Goal: Information Seeking & Learning: Learn about a topic

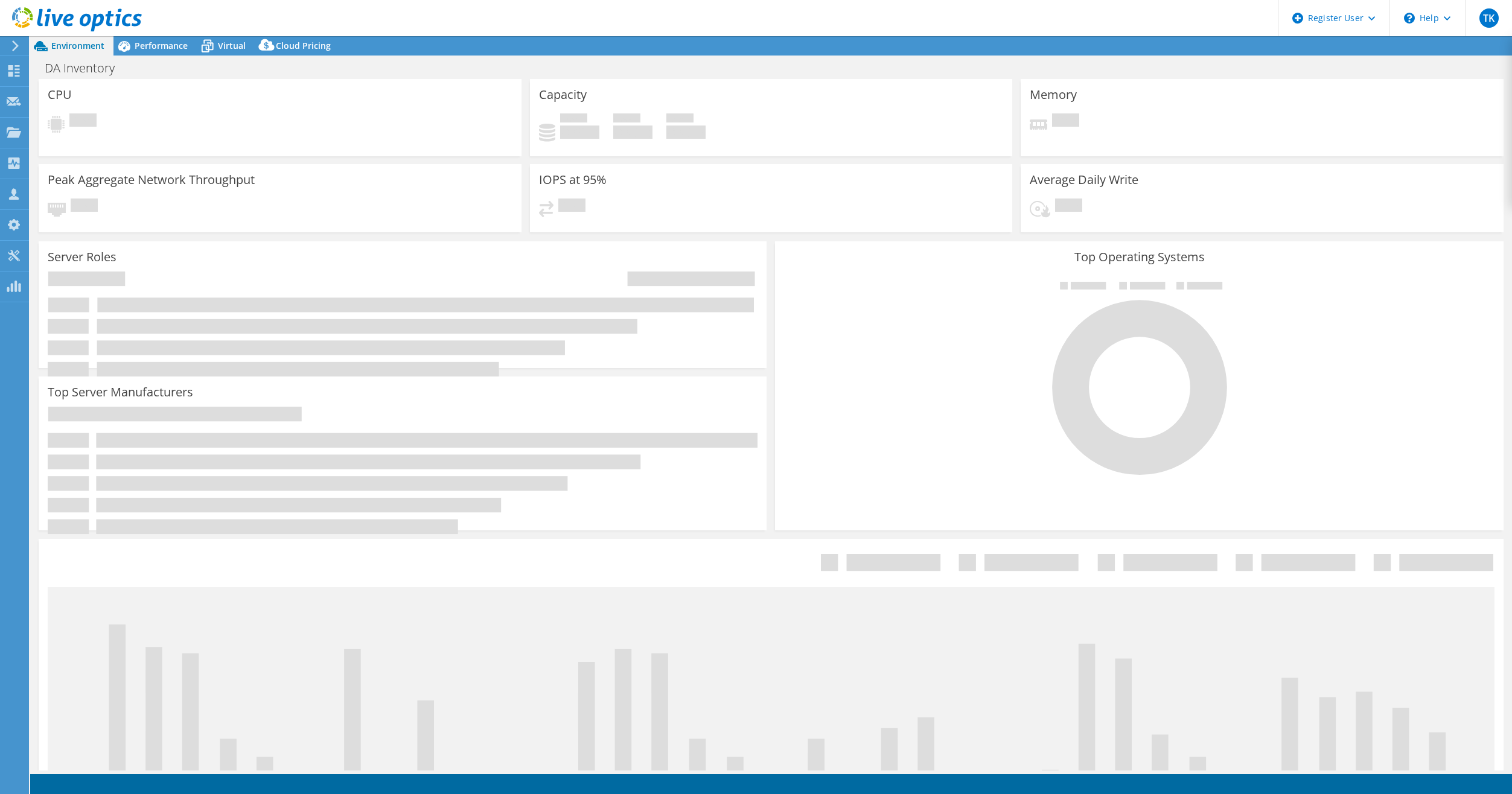
select select "USD"
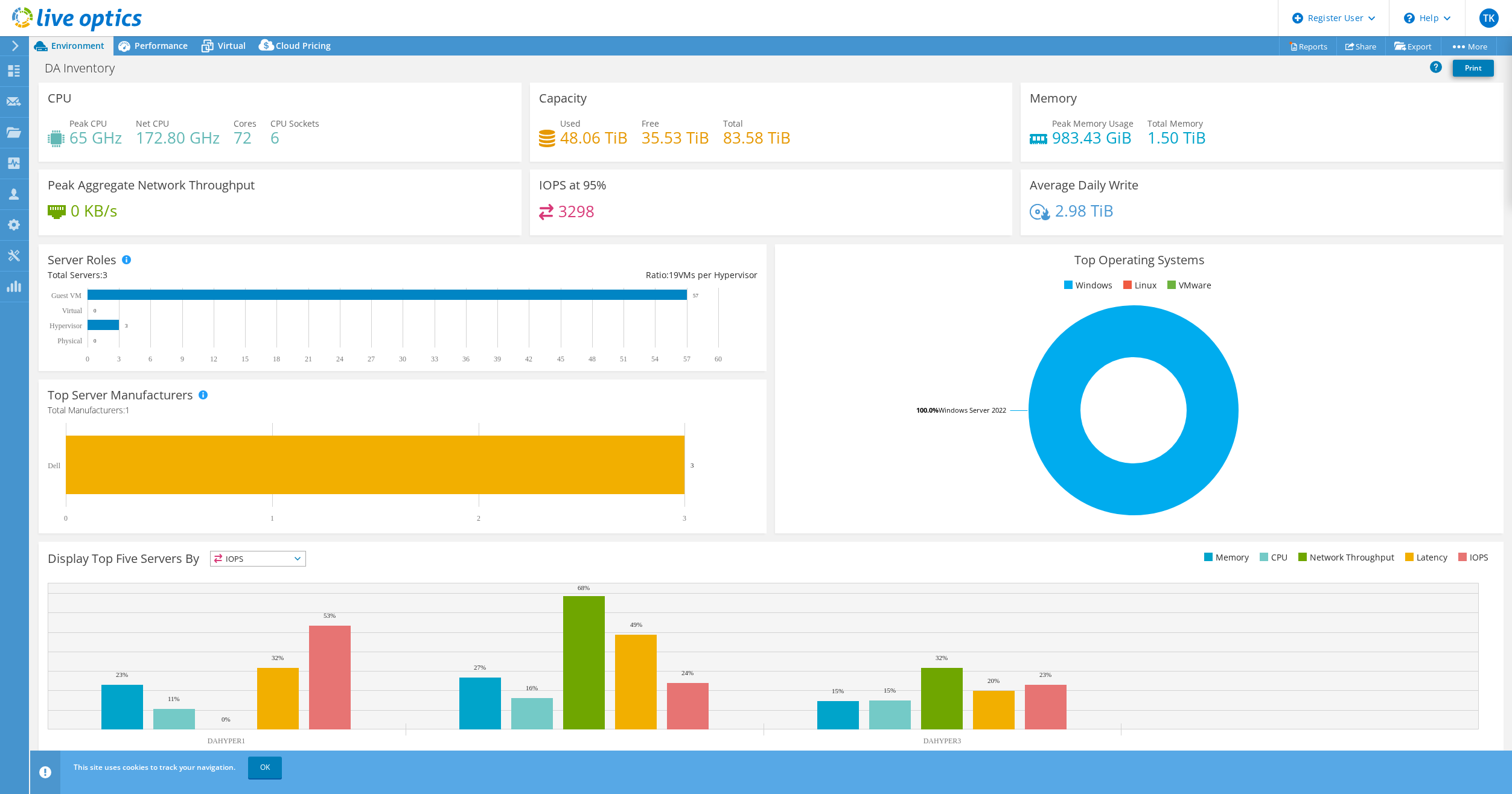
click at [1257, 80] on div "DA Inventory Print" at bounding box center [771, 70] width 1482 height 26
click at [1452, 17] on div "\n Help" at bounding box center [1427, 18] width 76 height 36
click at [1293, 82] on div "DA Inventory Print" at bounding box center [771, 70] width 1482 height 26
click at [13, 46] on icon at bounding box center [16, 46] width 9 height 11
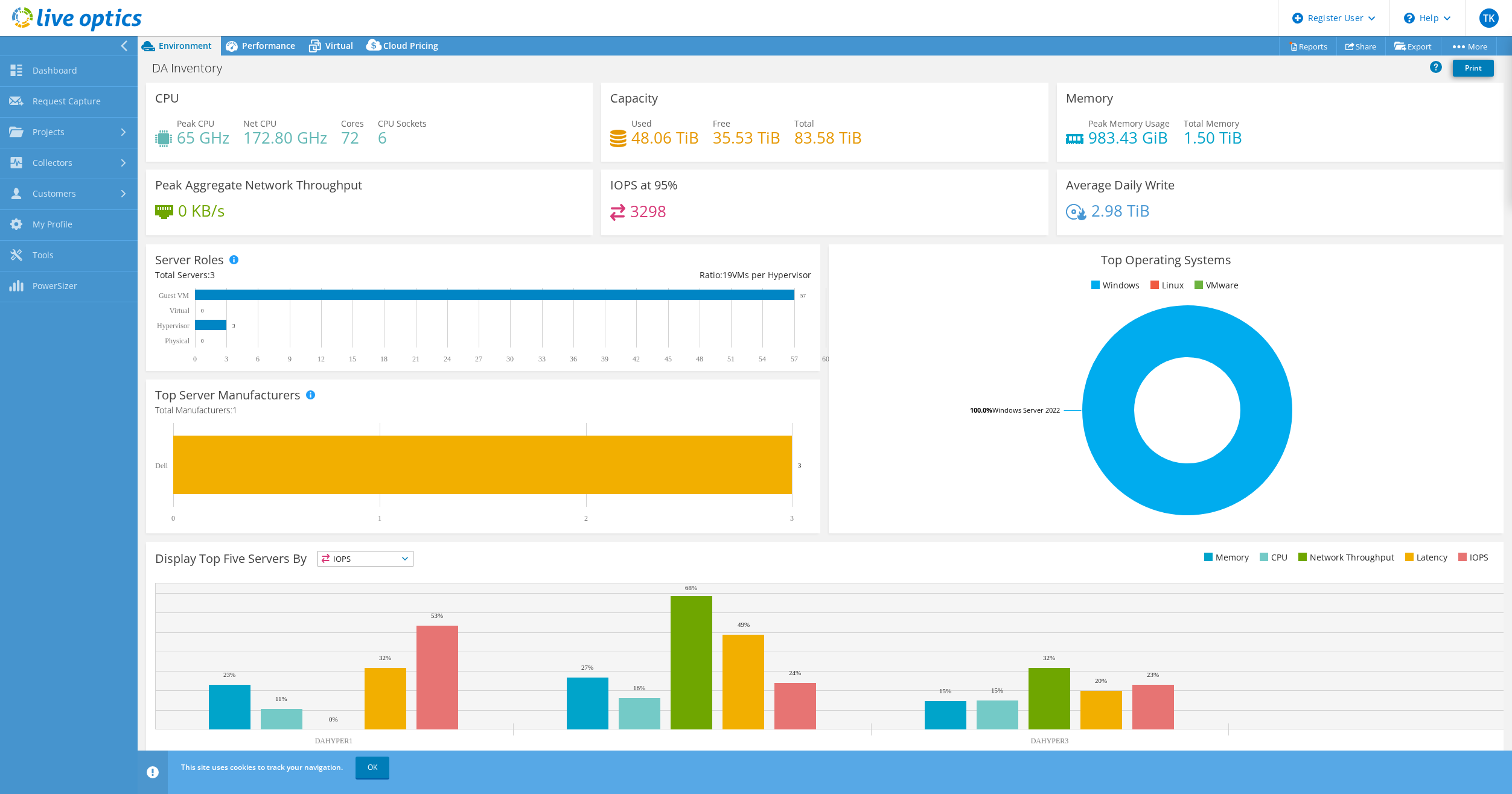
click at [125, 46] on icon at bounding box center [125, 46] width 9 height 11
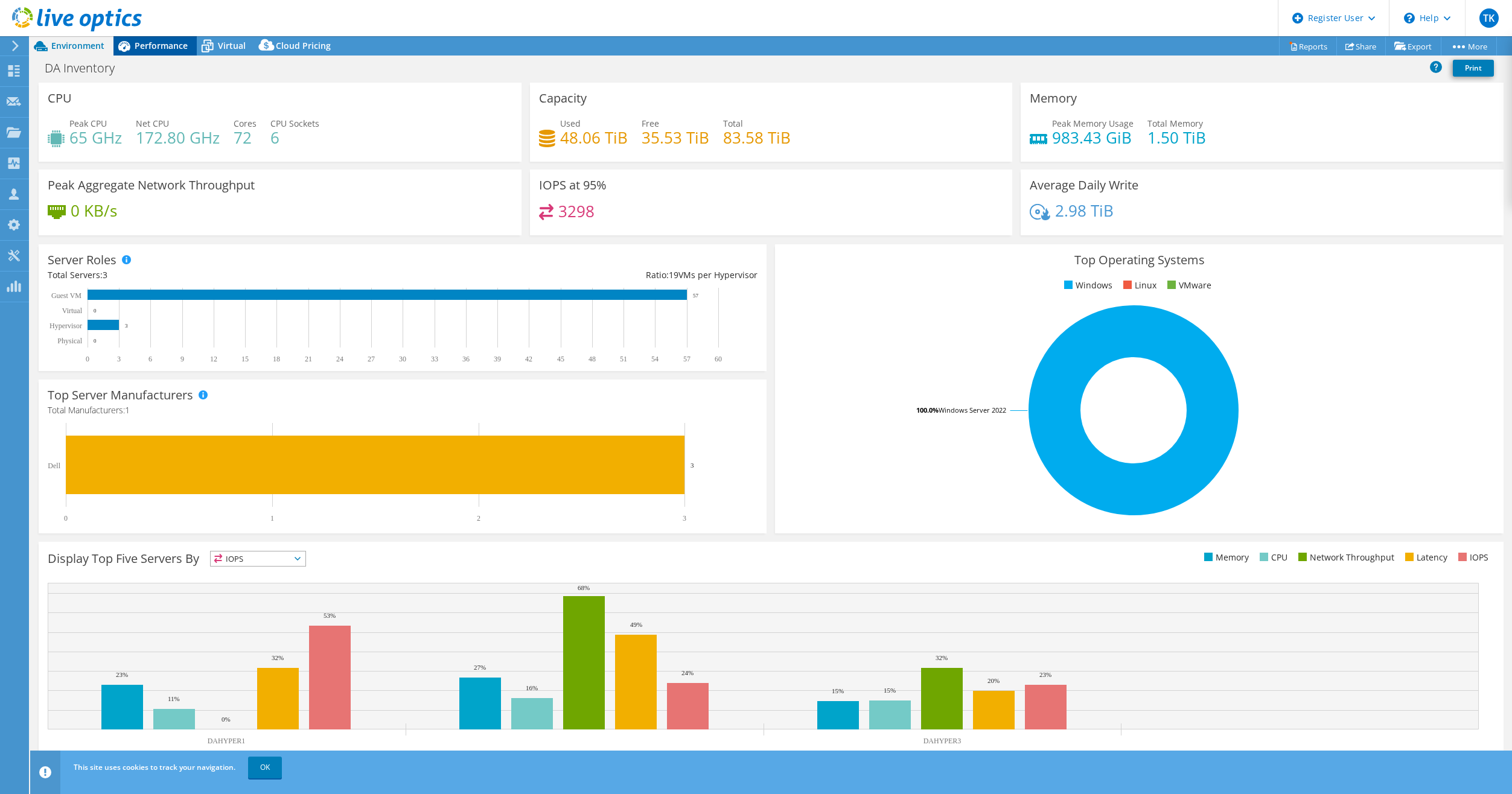
click at [155, 52] on div "Performance" at bounding box center [155, 45] width 83 height 19
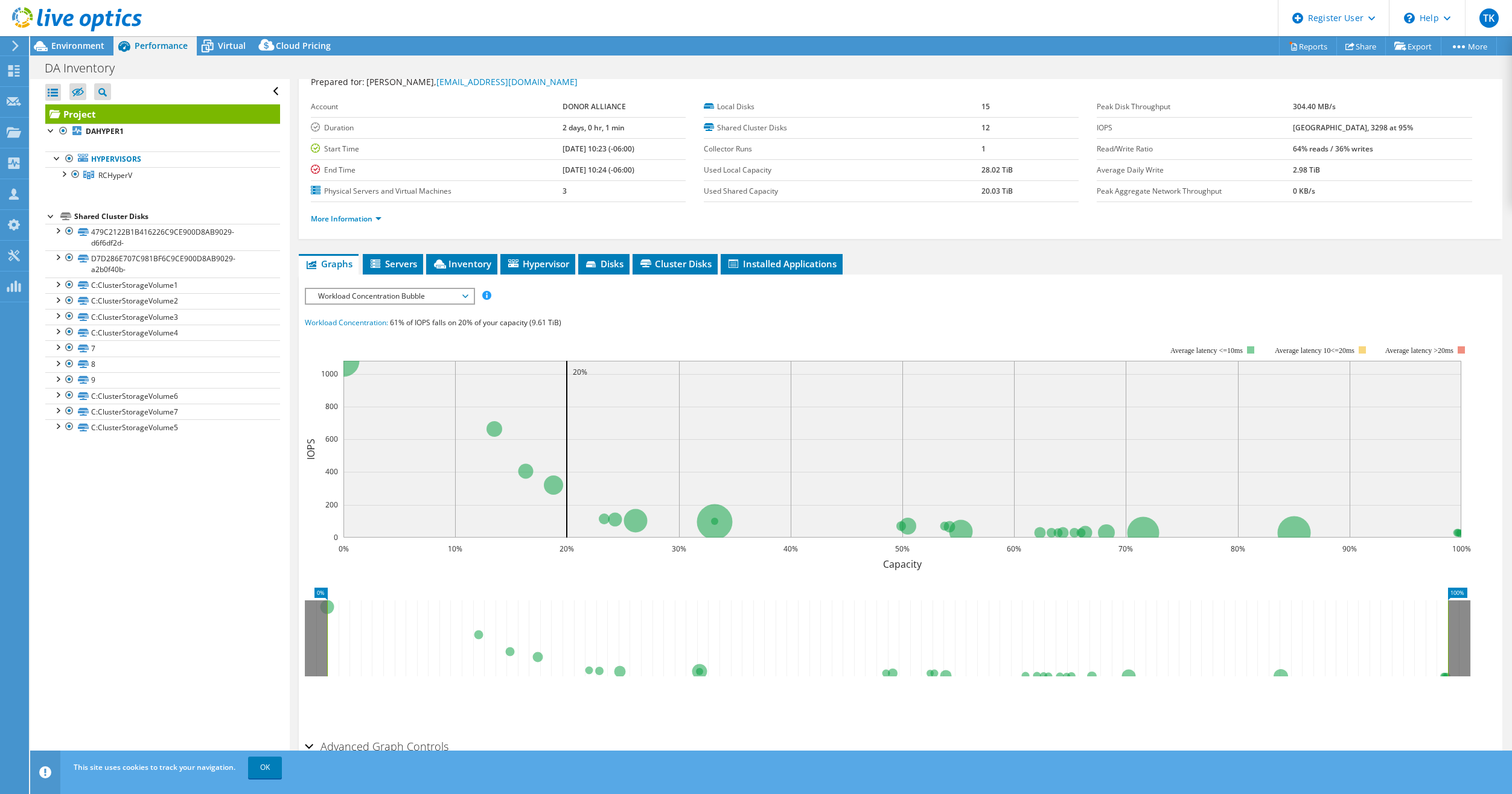
scroll to position [60, 0]
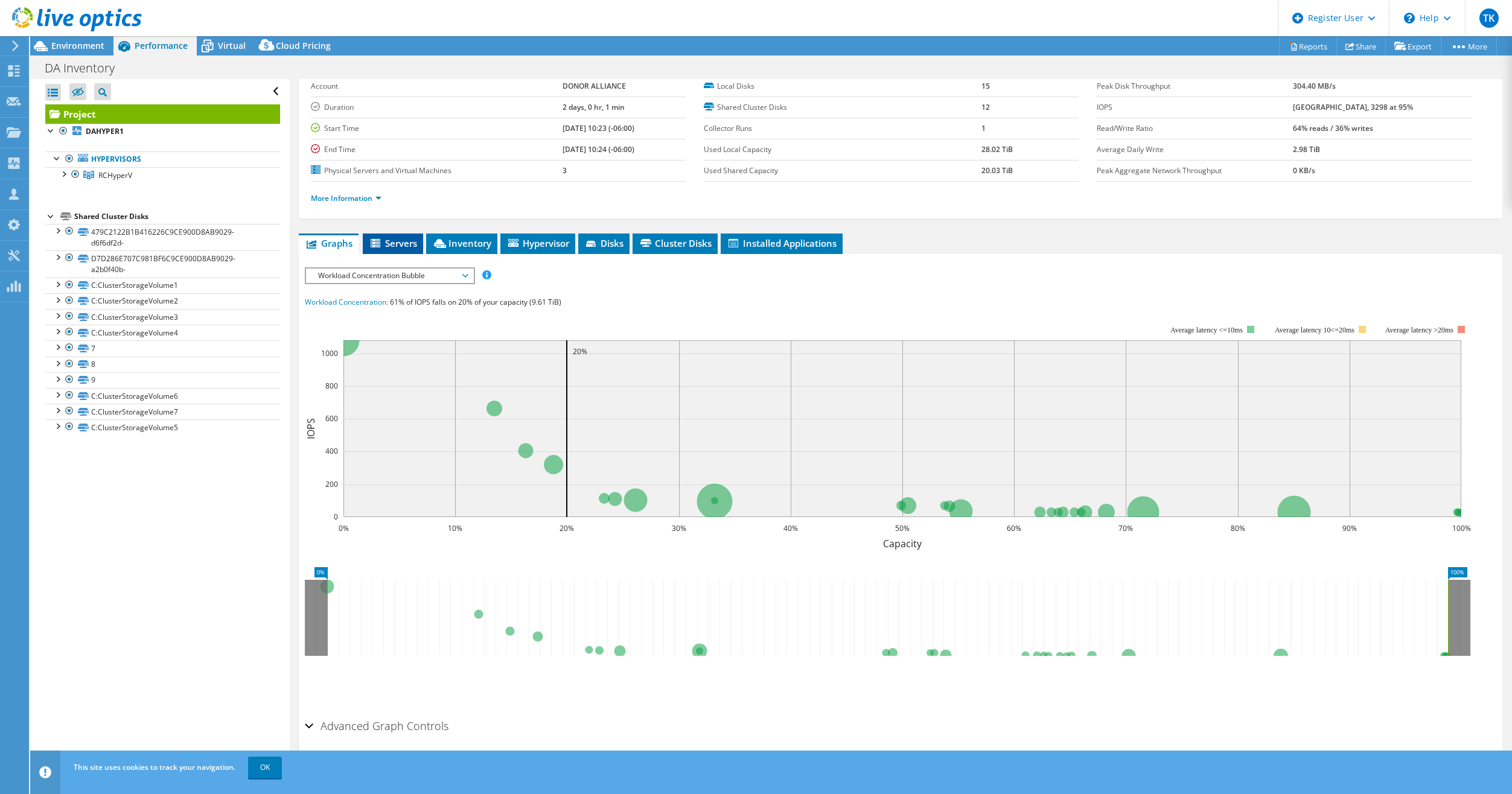
click at [396, 246] on span "Servers" at bounding box center [393, 243] width 48 height 12
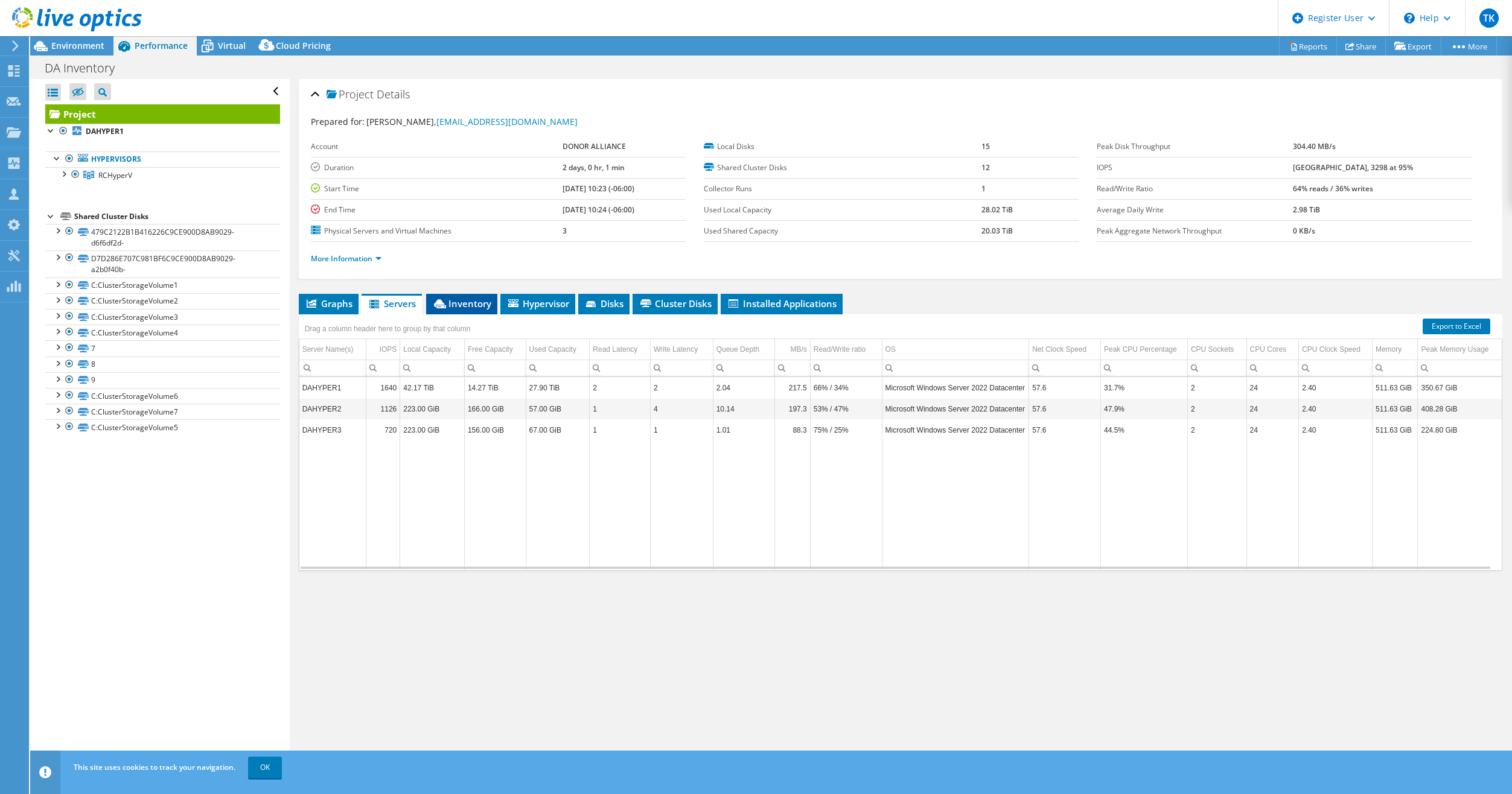
click at [479, 299] on span "Inventory" at bounding box center [462, 303] width 59 height 12
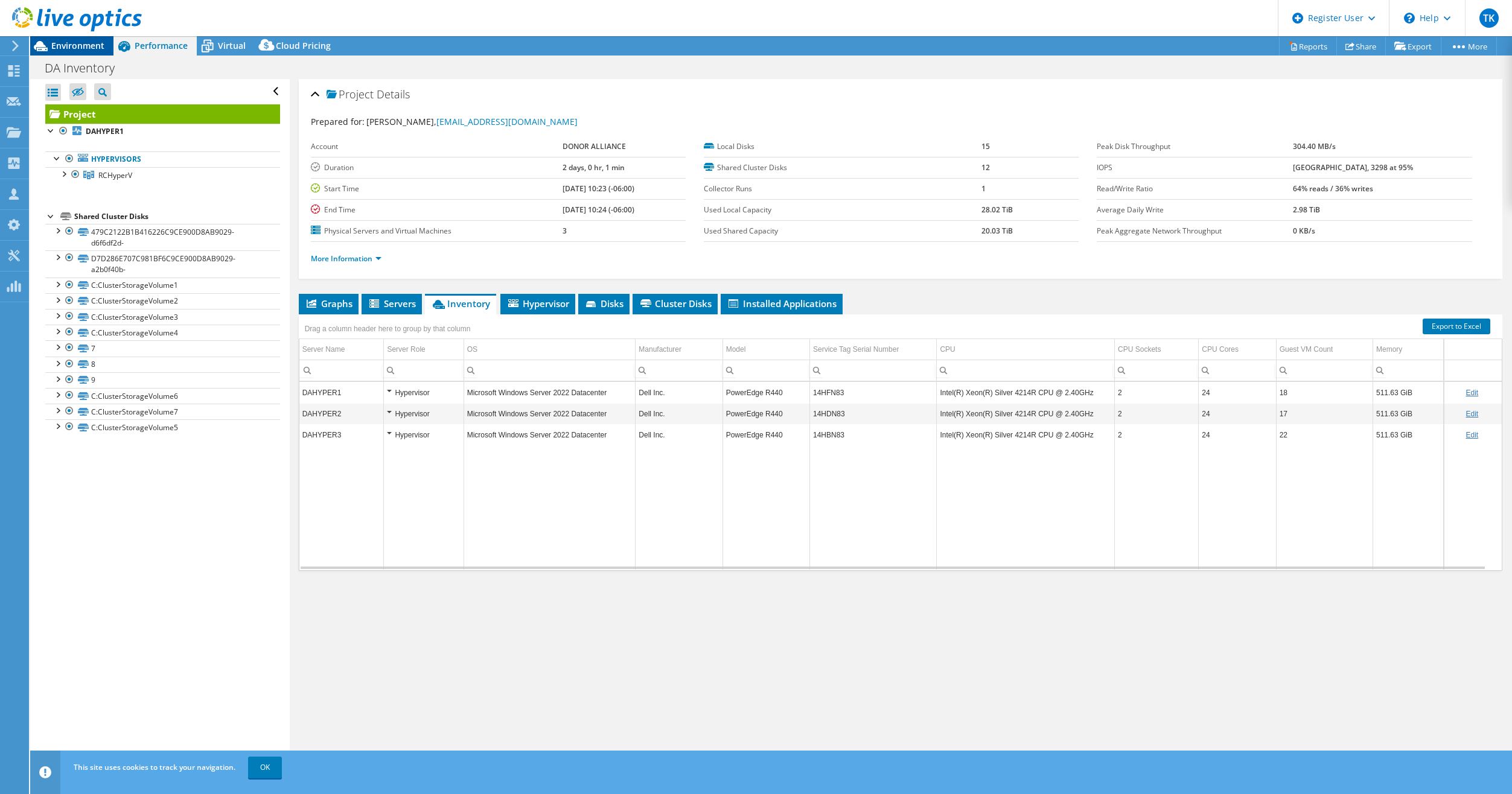
click at [98, 46] on span "Environment" at bounding box center [78, 45] width 54 height 11
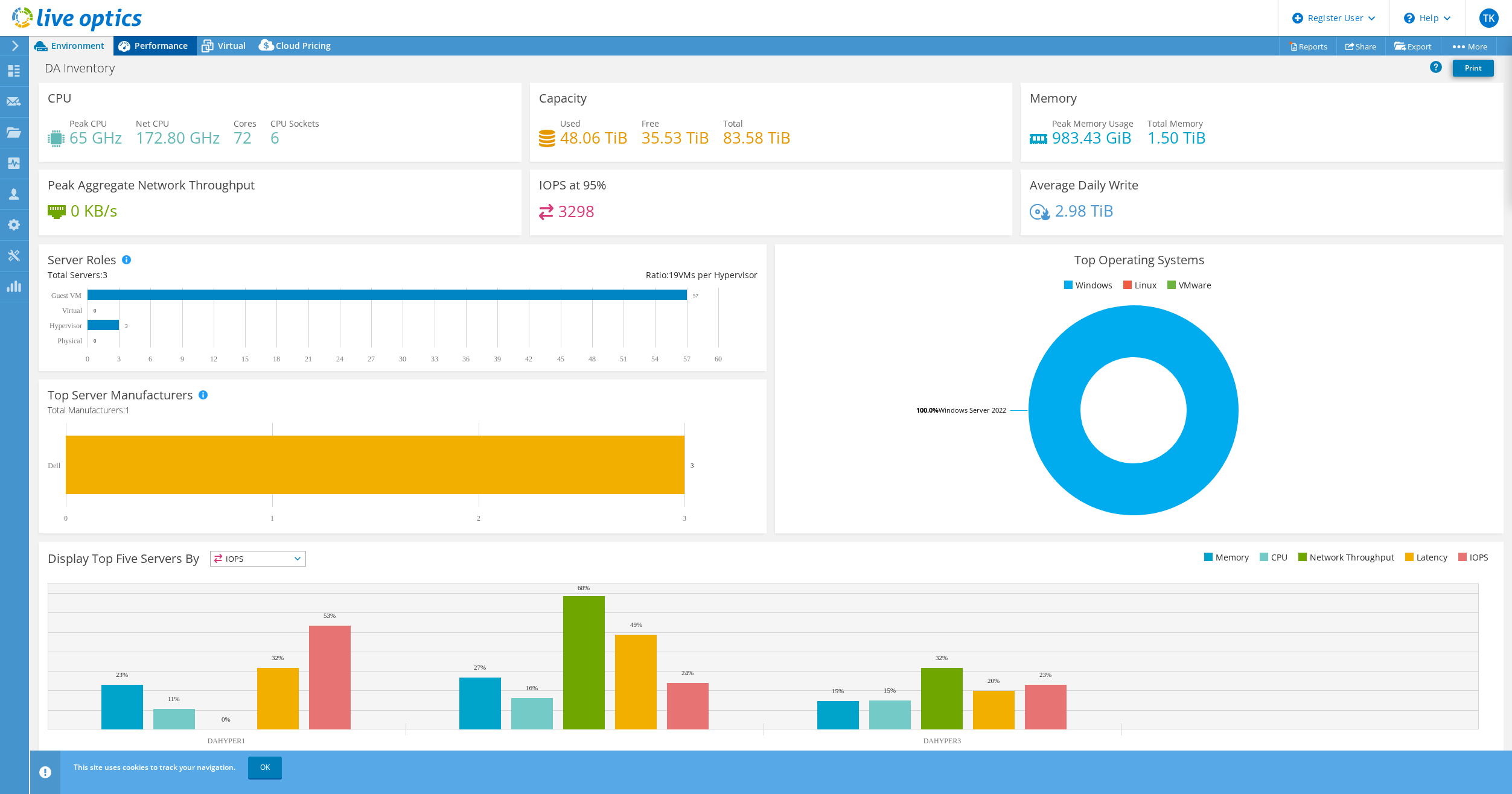
click at [148, 52] on div "Performance" at bounding box center [155, 45] width 83 height 19
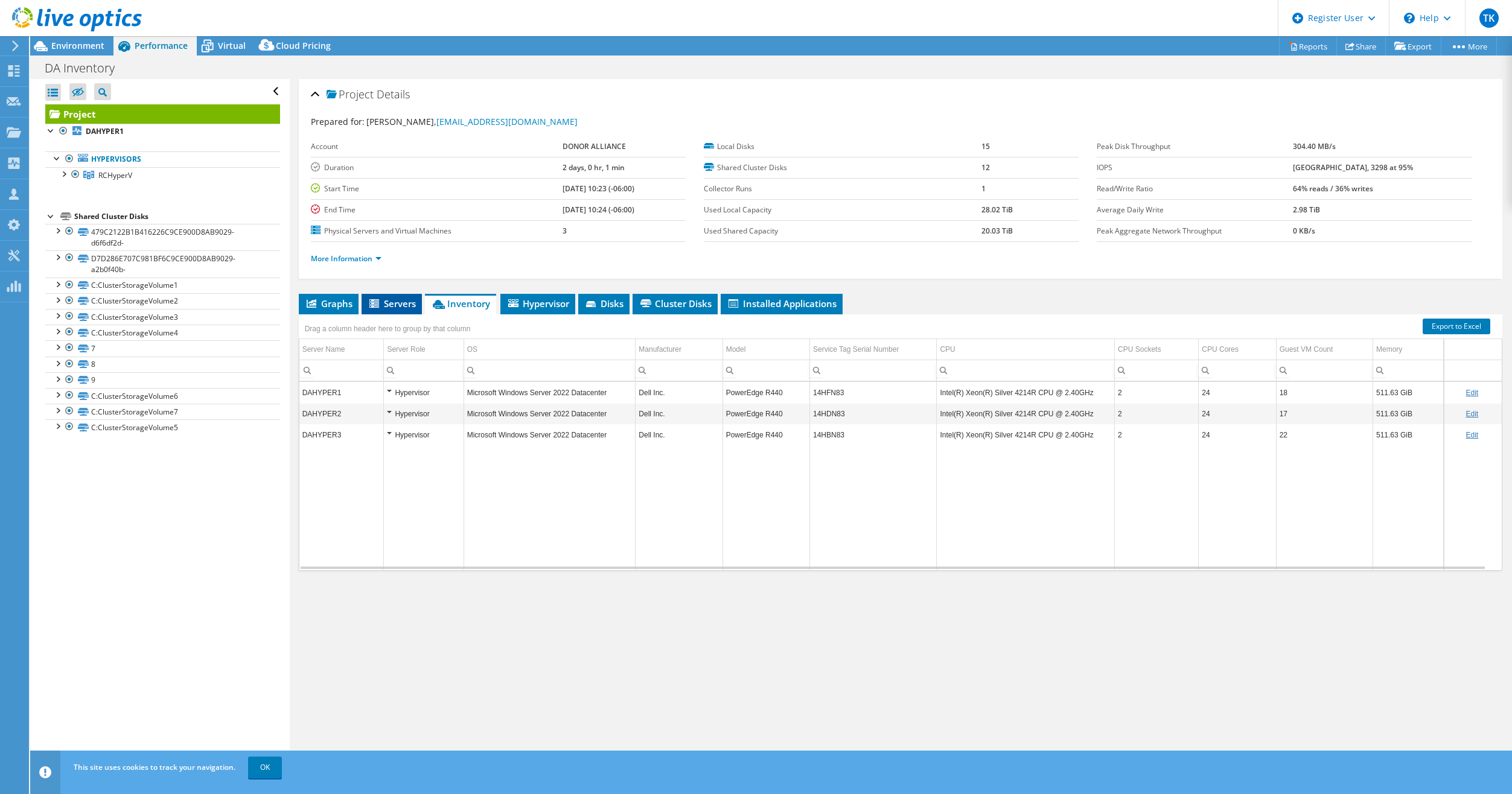
click at [382, 309] on span "Servers" at bounding box center [392, 303] width 48 height 12
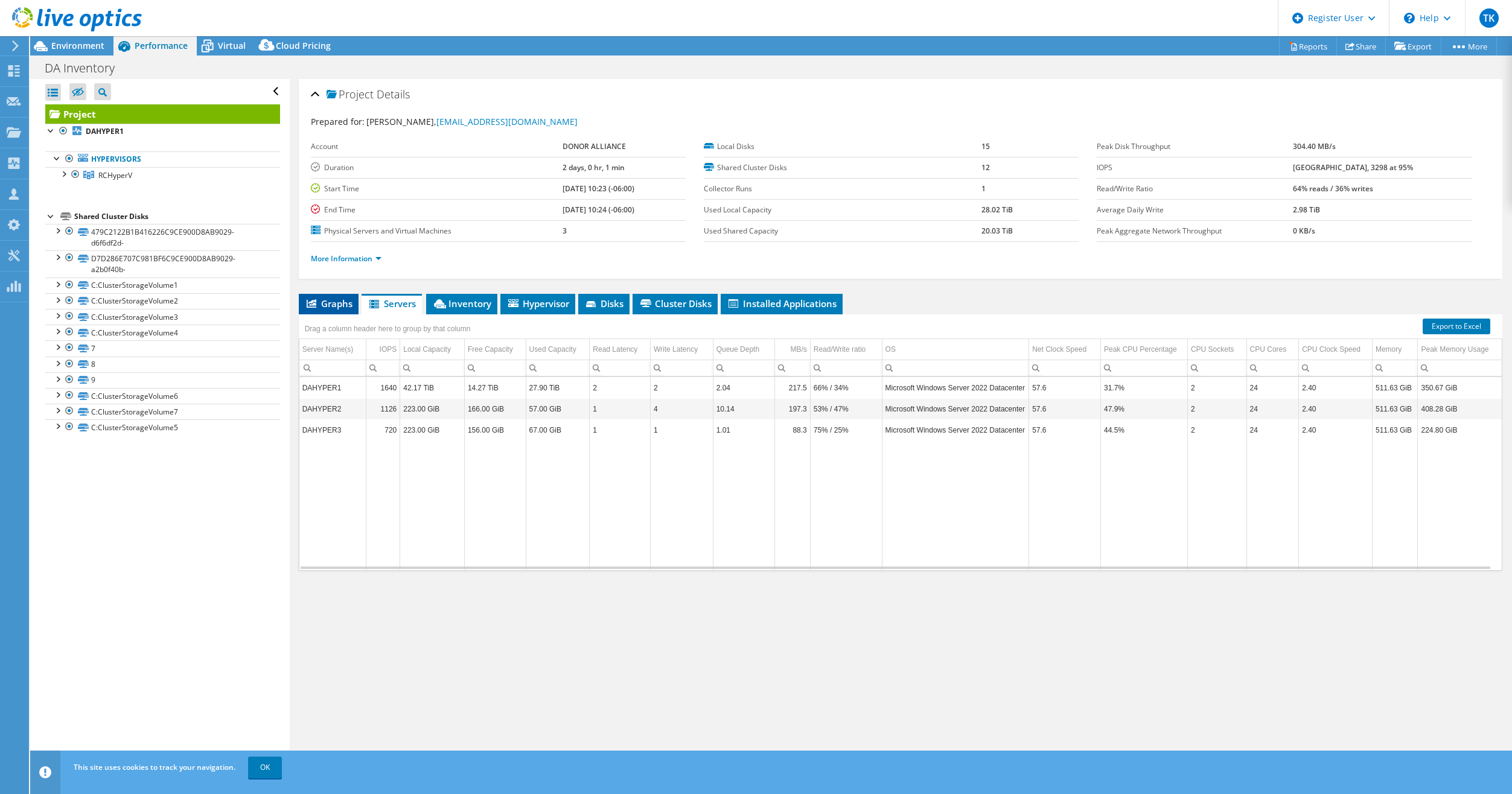
click at [313, 308] on span "Graphs" at bounding box center [329, 303] width 48 height 12
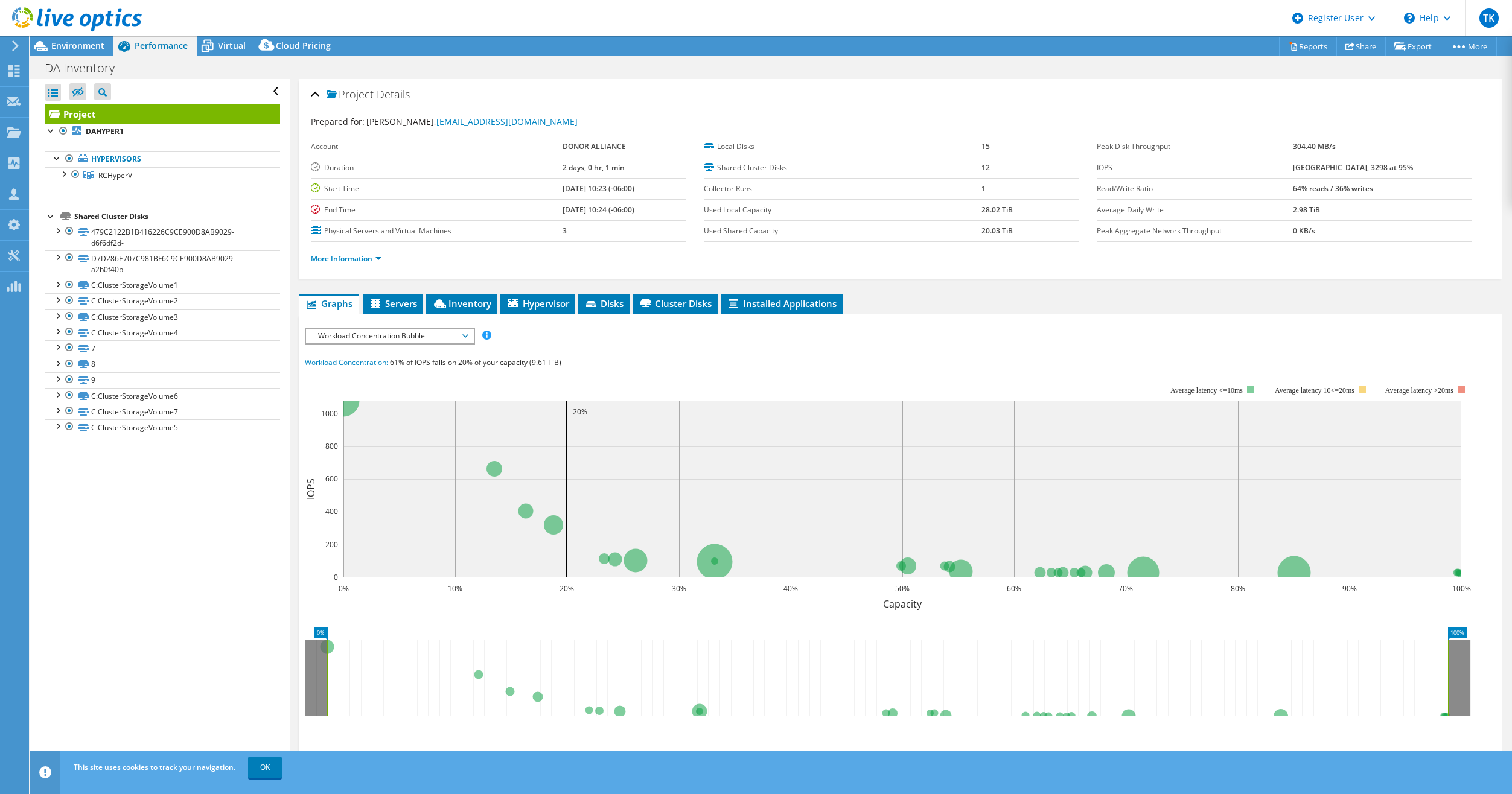
click at [461, 338] on span "Workload Concentration Bubble" at bounding box center [389, 337] width 155 height 15
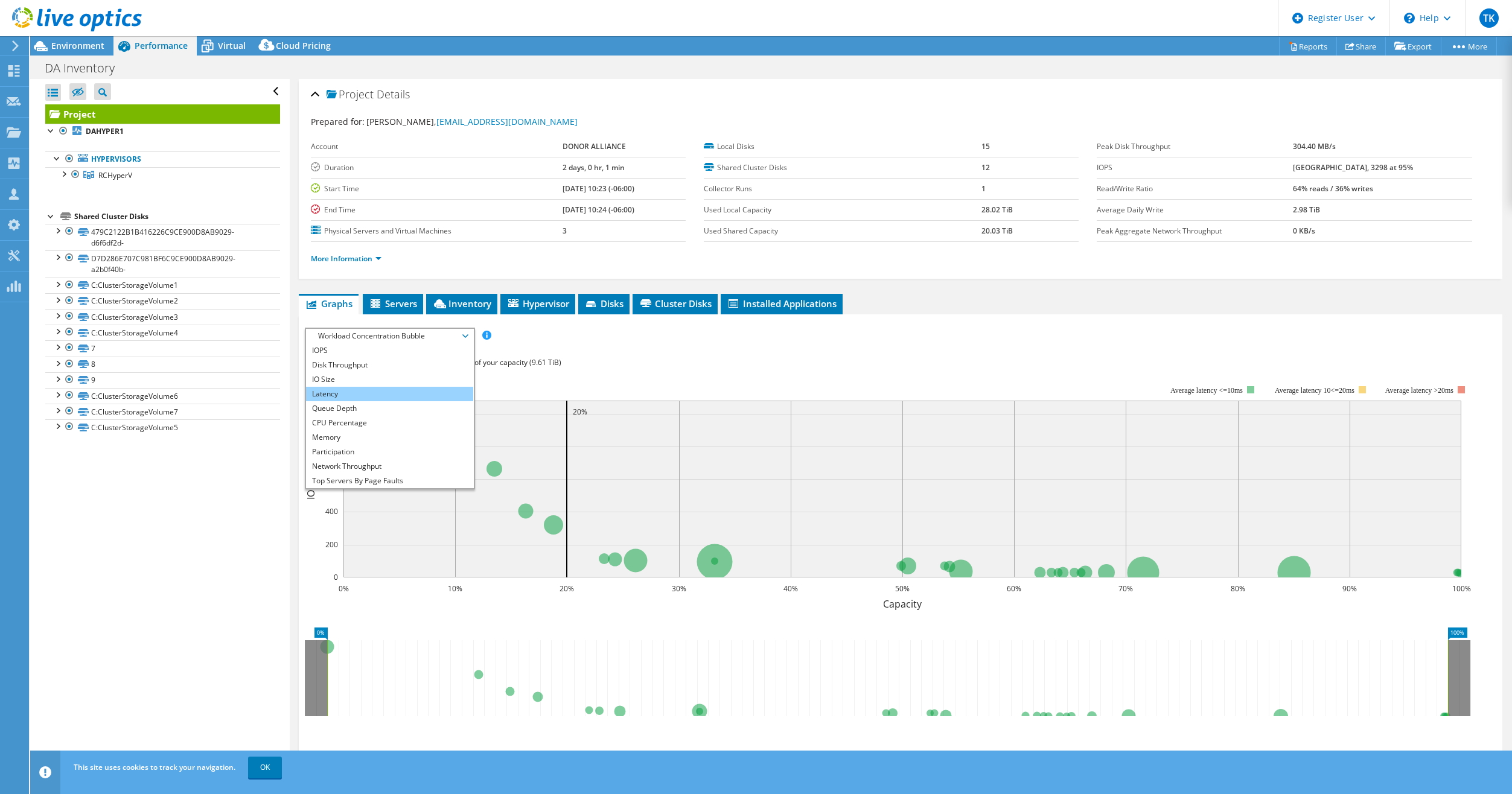
click at [329, 396] on li "Latency" at bounding box center [389, 395] width 167 height 15
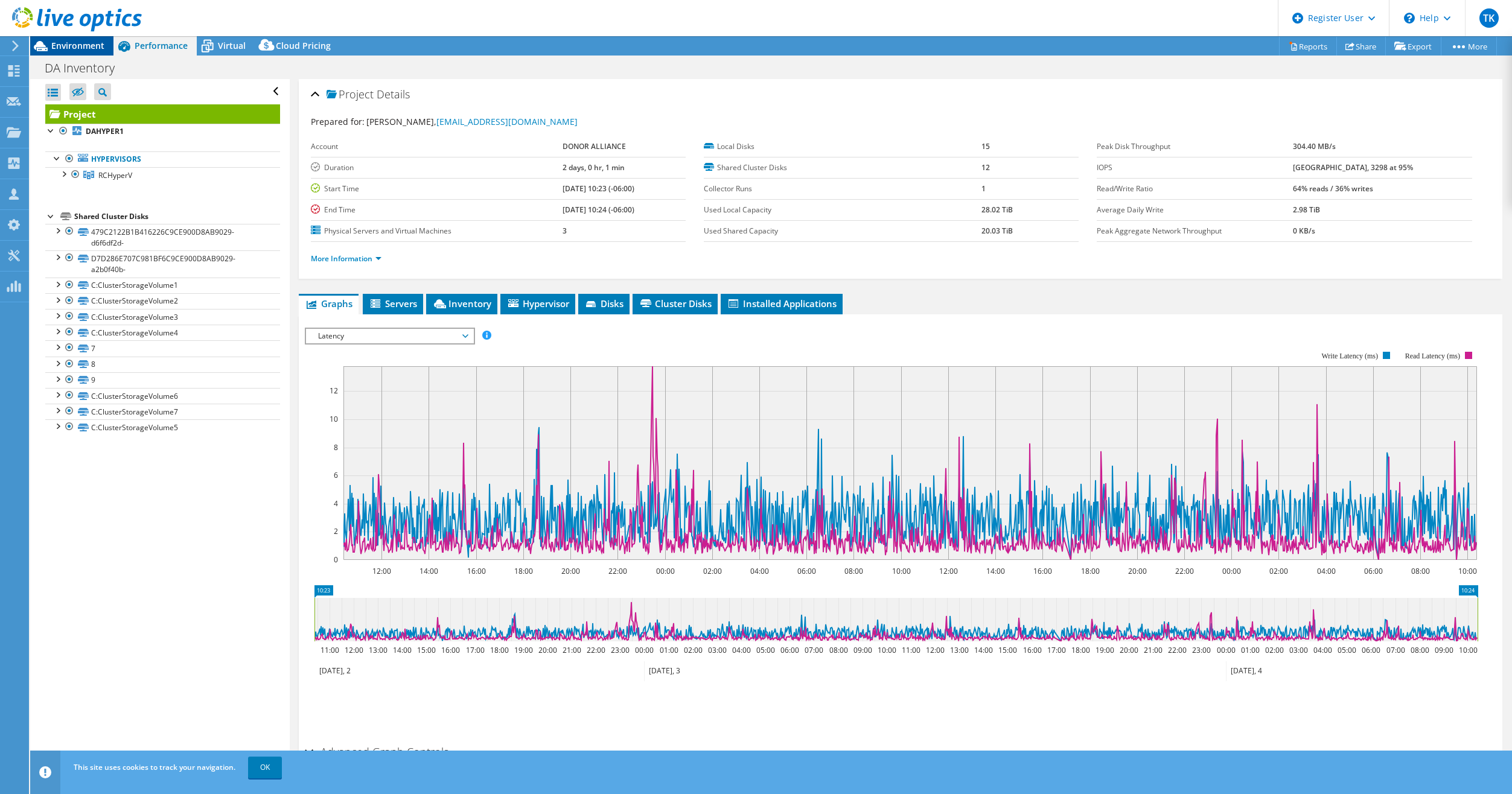
click at [77, 51] on span "Environment" at bounding box center [78, 45] width 54 height 11
